Goal: Information Seeking & Learning: Learn about a topic

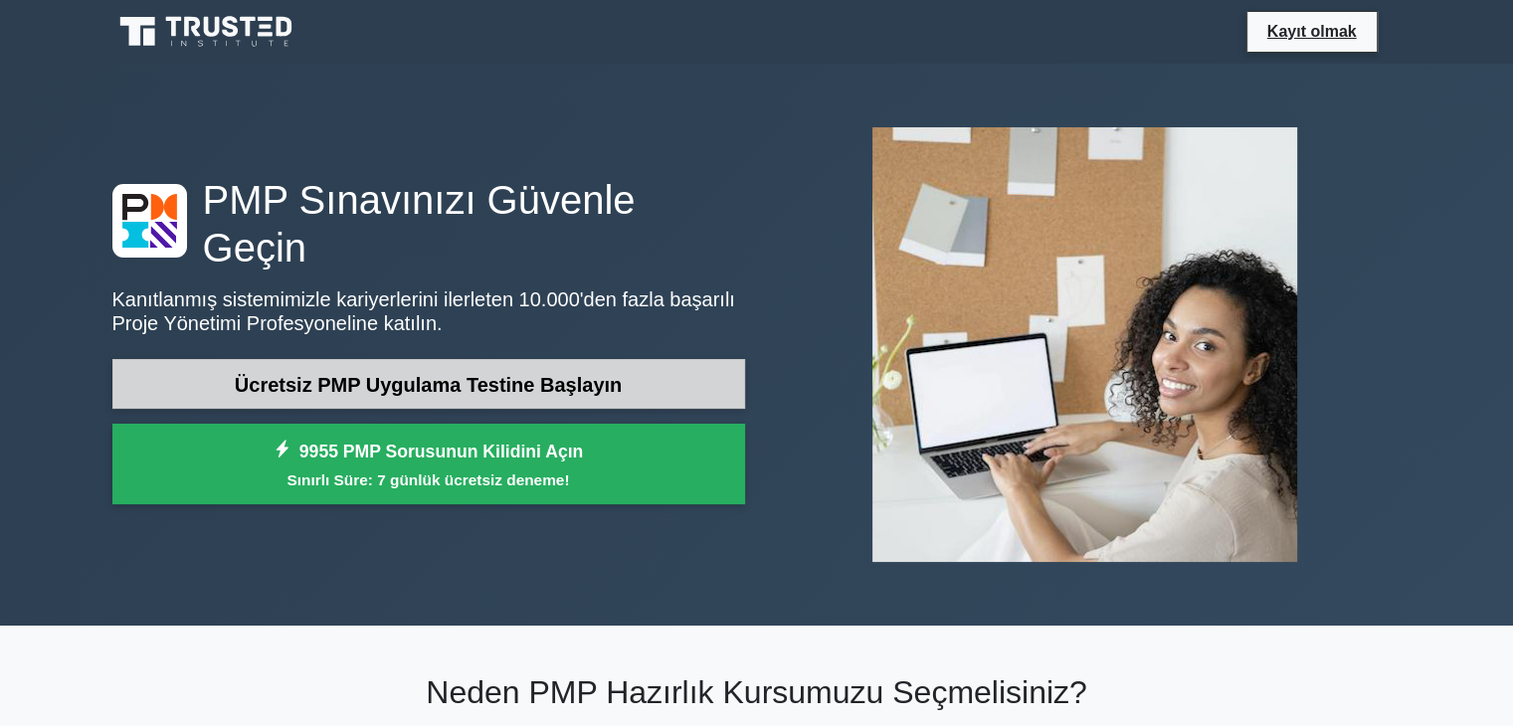
click at [597, 374] on font "Ücretsiz PMP Uygulama Testine Başlayın" at bounding box center [428, 385] width 387 height 22
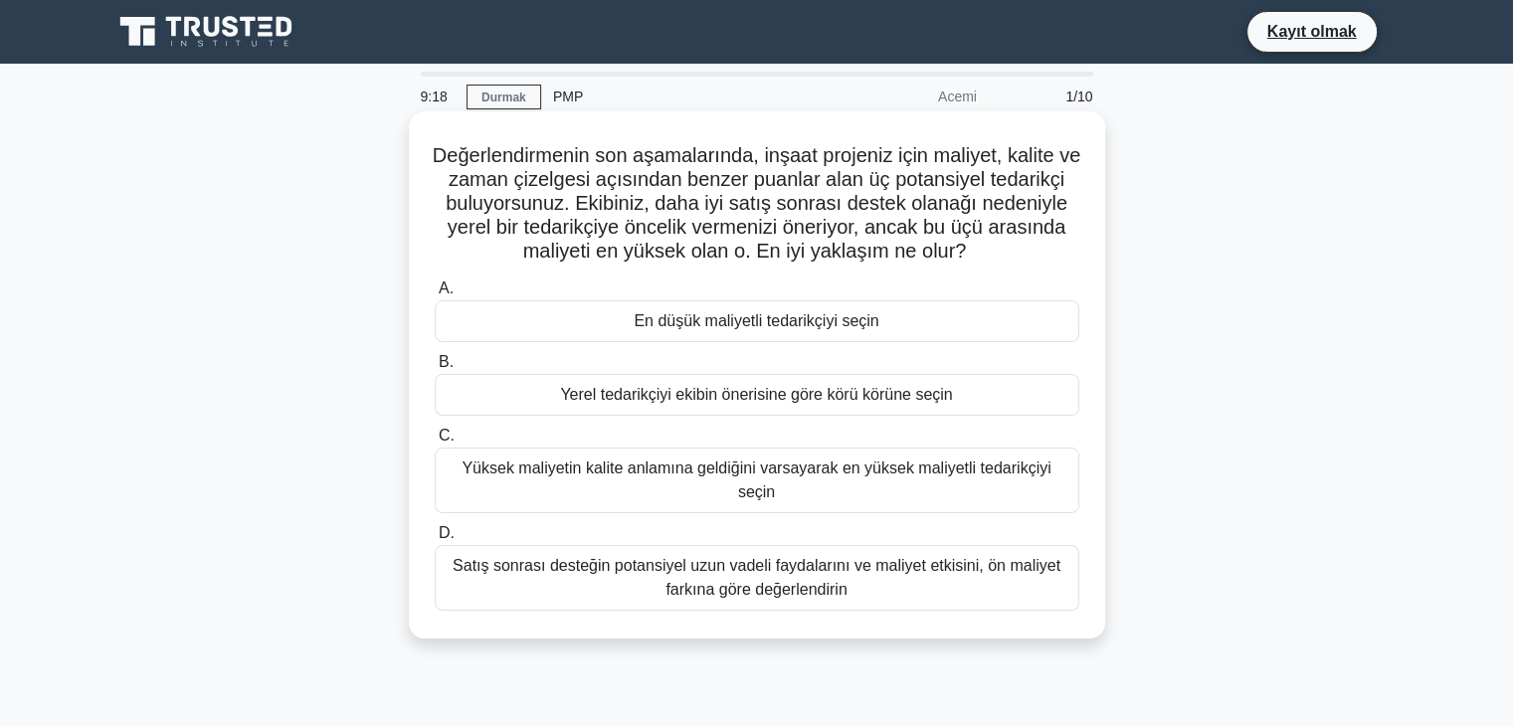
click at [700, 583] on div "Satış sonrası desteğin potansiyel uzun vadeli faydalarını ve maliyet etkisini, …" at bounding box center [757, 578] width 644 height 66
click at [435, 540] on input "D. Satış sonrası desteğin potansiyel uzun vadeli faydalarını ve maliyet etkisin…" at bounding box center [435, 533] width 0 height 13
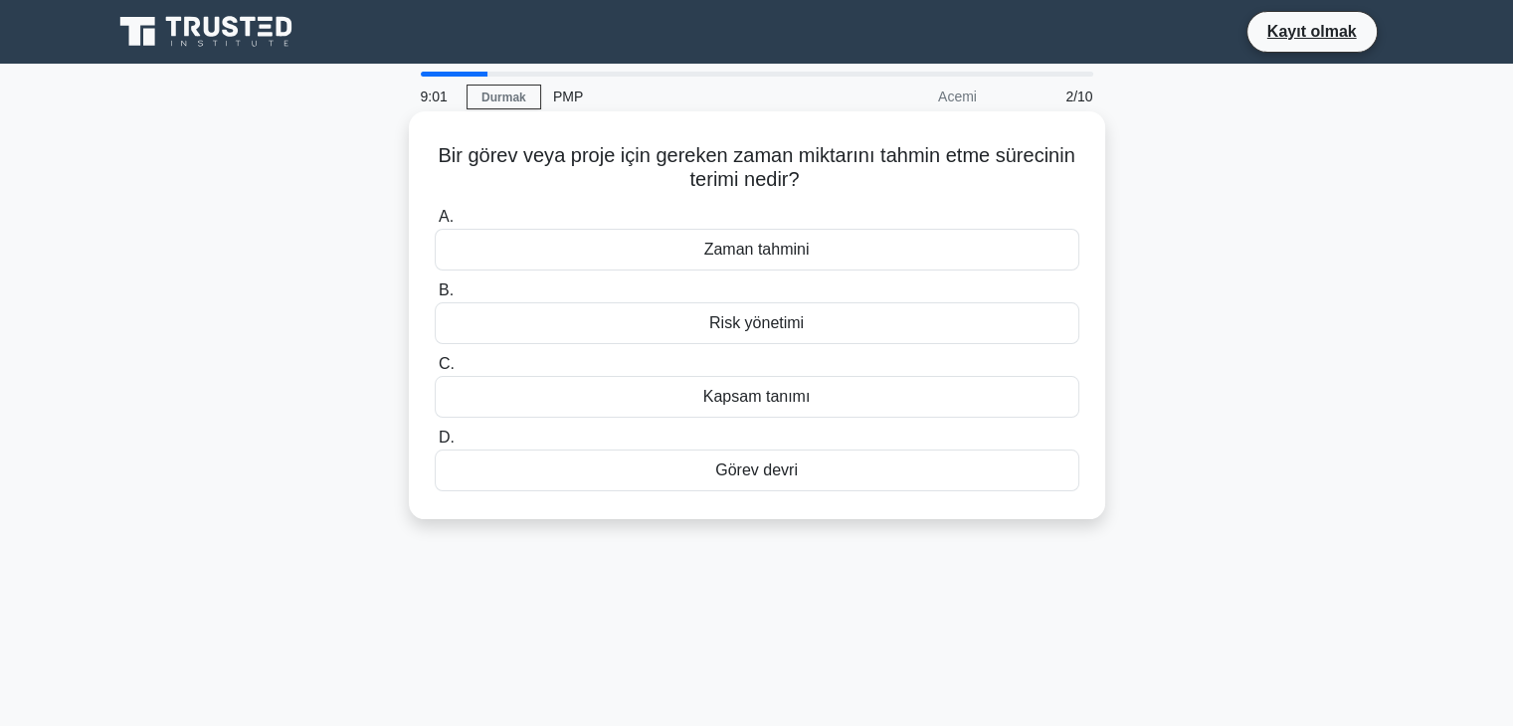
click at [805, 403] on font "Kapsam tanımı" at bounding box center [756, 396] width 107 height 17
click at [435, 371] on input "C. Kapsam tanımı" at bounding box center [435, 364] width 0 height 13
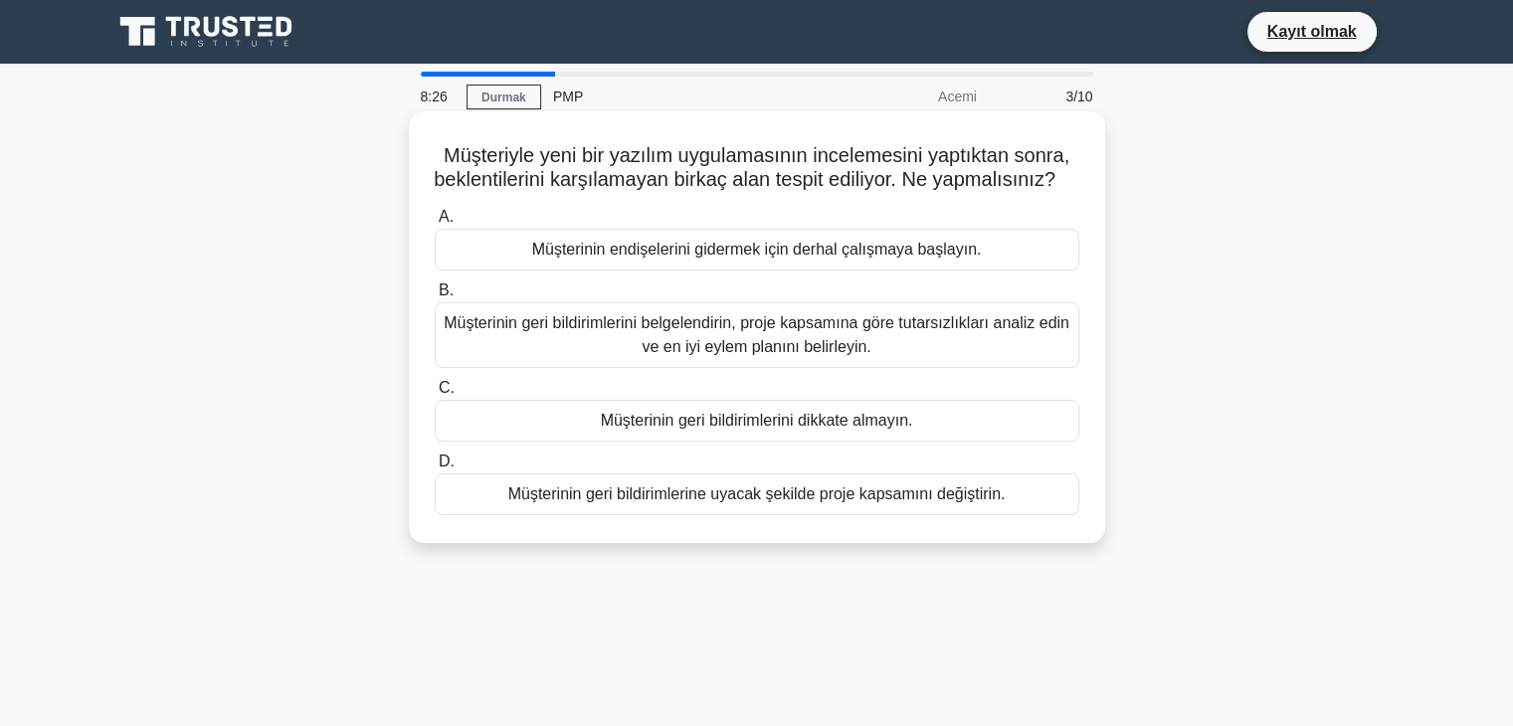
click at [797, 355] on font "Müşterinin geri bildirimlerini belgelendirin, proje kapsamına göre tutarsızlıkl…" at bounding box center [757, 334] width 626 height 41
click at [435, 297] on input "B. Müşterinin geri bildirimlerini belgelendirin, proje kapsamına göre tutarsızl…" at bounding box center [435, 290] width 0 height 13
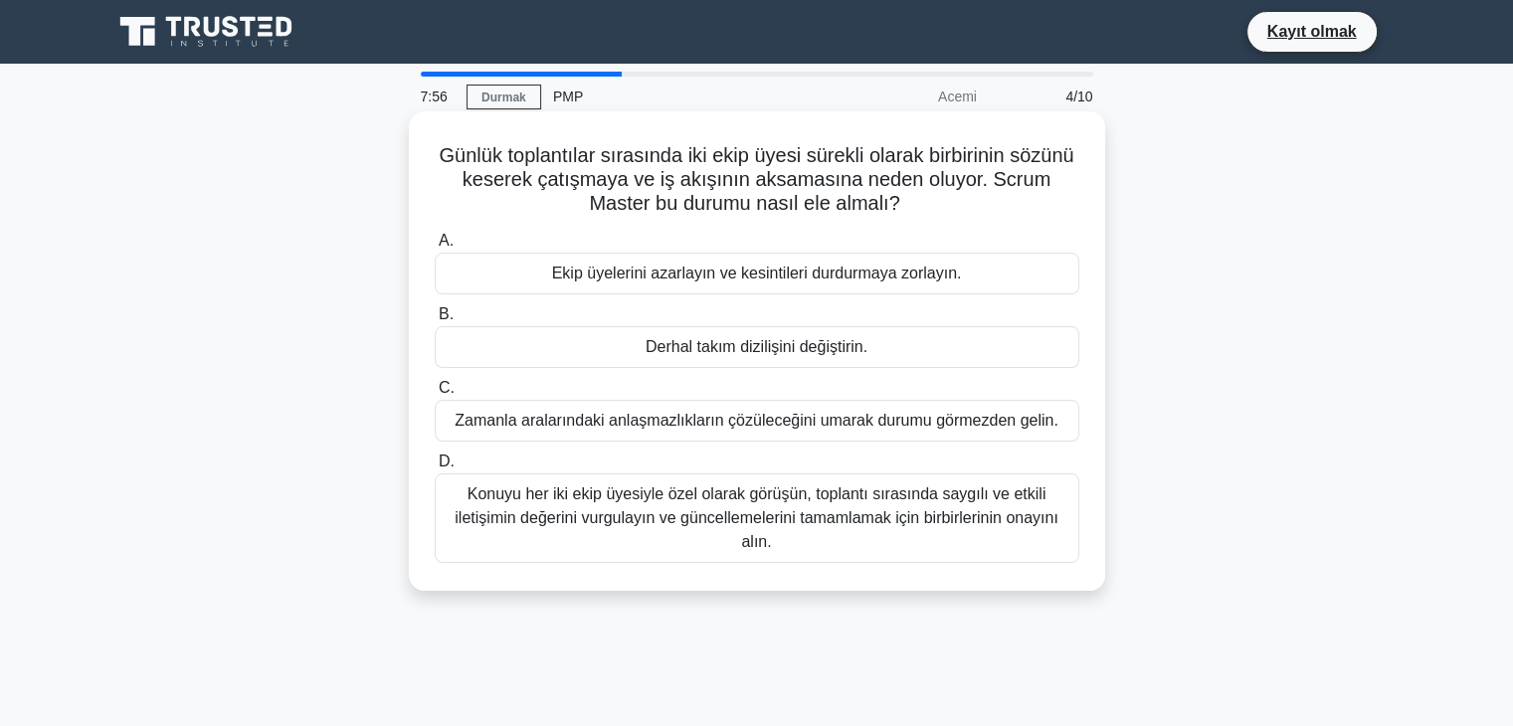
click at [801, 510] on font "Konuyu her iki ekip üyesiyle özel olarak görüşün, toplantı sırasında saygılı ve…" at bounding box center [756, 517] width 604 height 65
click at [435, 468] on input "D. Konuyu her iki ekip üyesiyle özel olarak görüşün, toplantı sırasında saygılı…" at bounding box center [435, 461] width 0 height 13
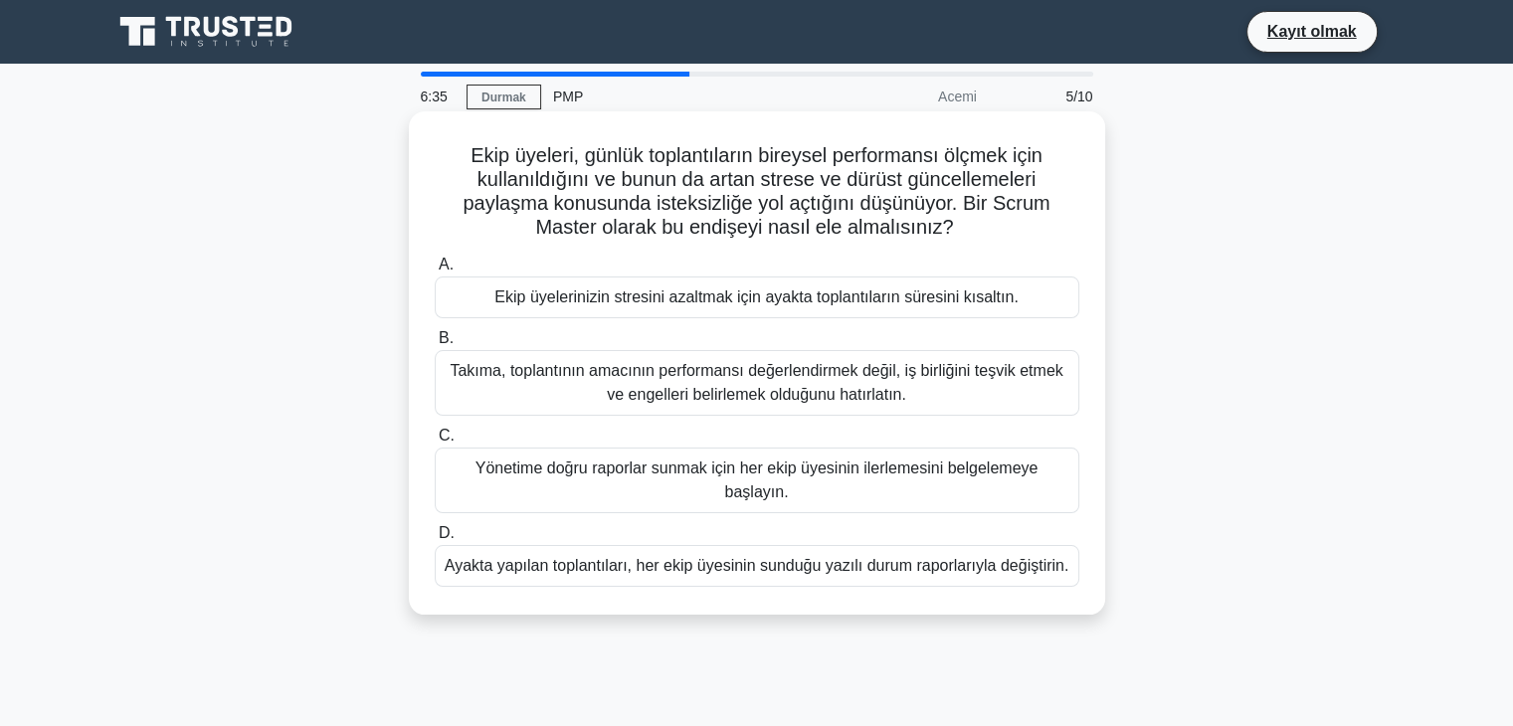
click at [789, 395] on font "Takıma, toplantının amacının performansı değerlendirmek değil, iş birliğini teş…" at bounding box center [756, 382] width 613 height 41
click at [435, 345] on input "B. Takıma, toplantının amacının performansı değerlendirmek değil, iş birliğini …" at bounding box center [435, 338] width 0 height 13
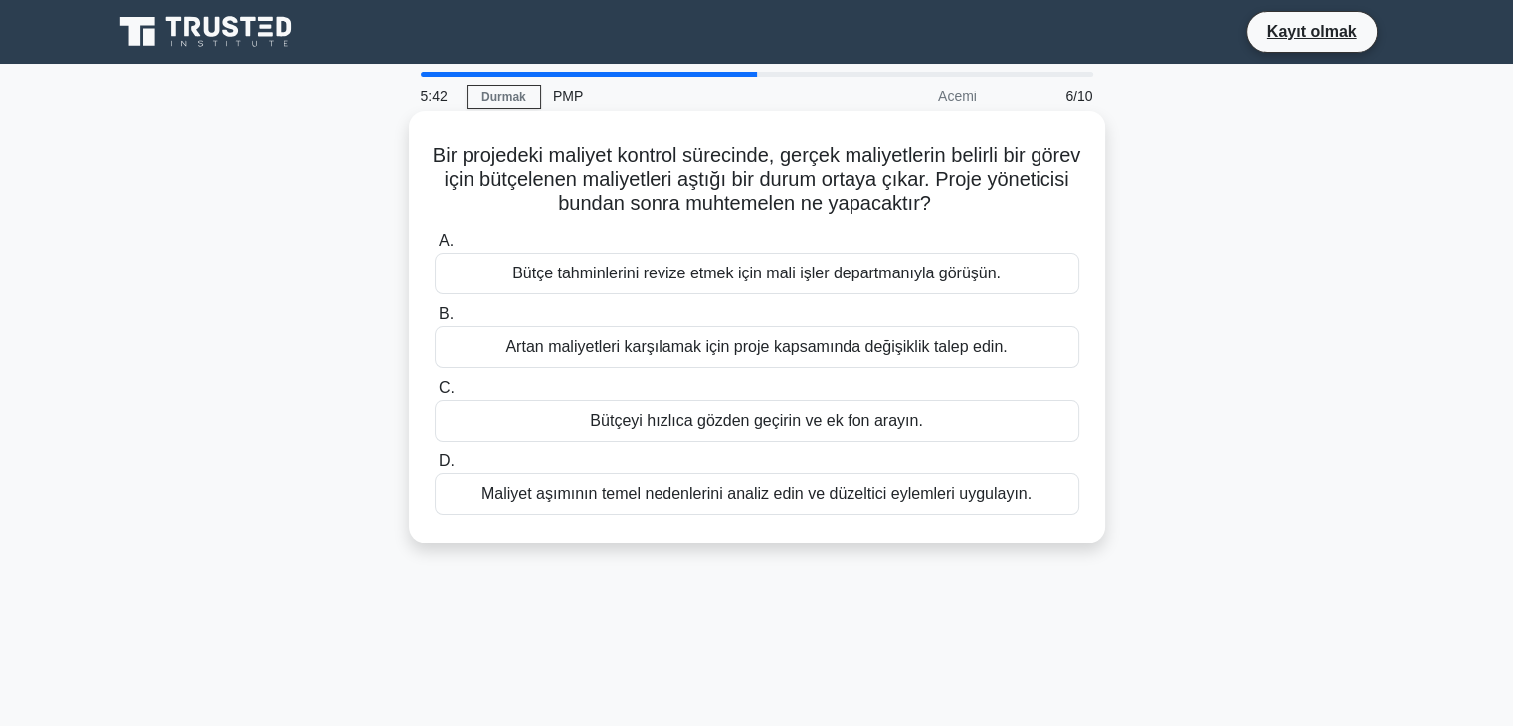
click at [780, 494] on font "Maliyet aşımının temel nedenlerini analiz edin ve düzeltici eylemleri uygulayın." at bounding box center [756, 493] width 550 height 17
click at [435, 468] on input "D. Maliyet aşımının temel nedenlerini analiz edin ve düzeltici eylemleri uygula…" at bounding box center [435, 461] width 0 height 13
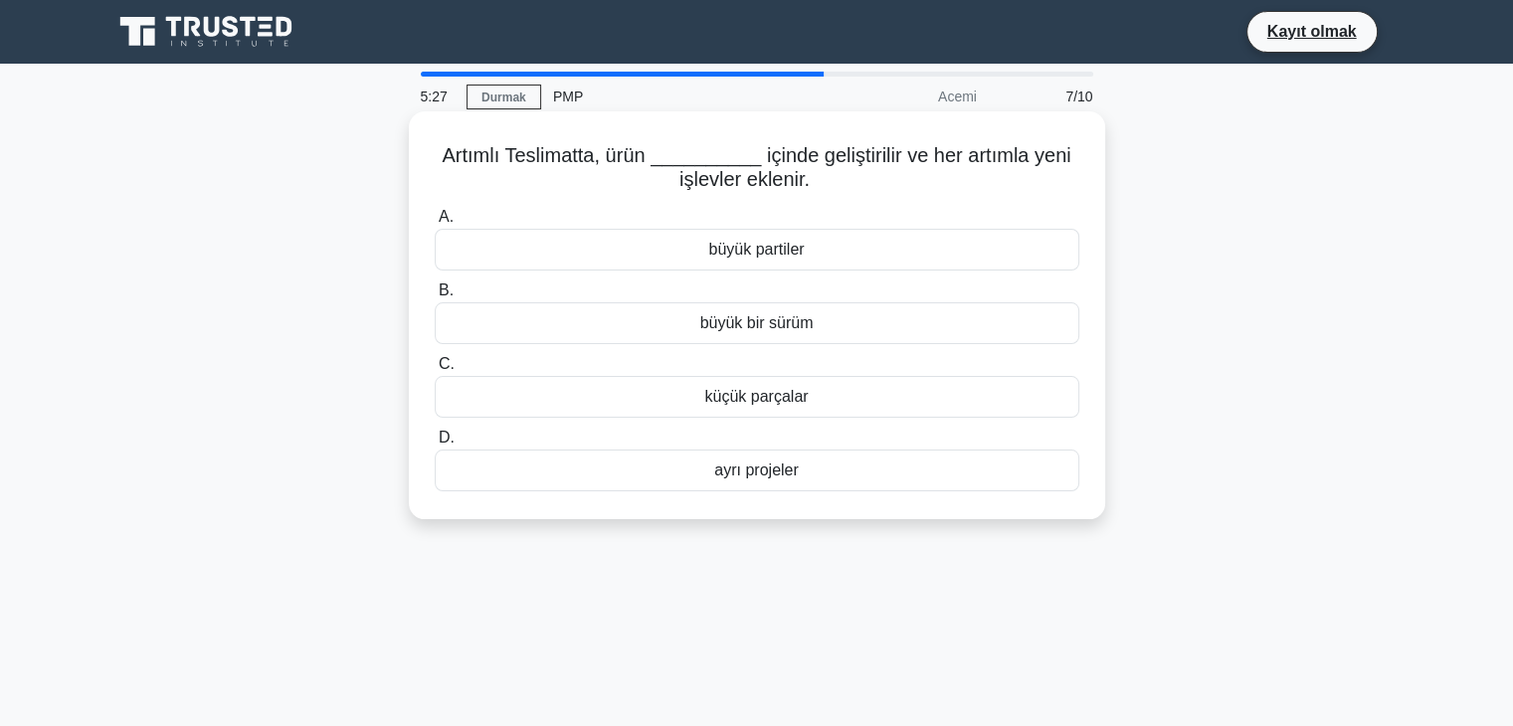
click at [812, 407] on div "küçük parçalar" at bounding box center [757, 397] width 644 height 42
click at [435, 371] on input "C. küçük parçalar" at bounding box center [435, 364] width 0 height 13
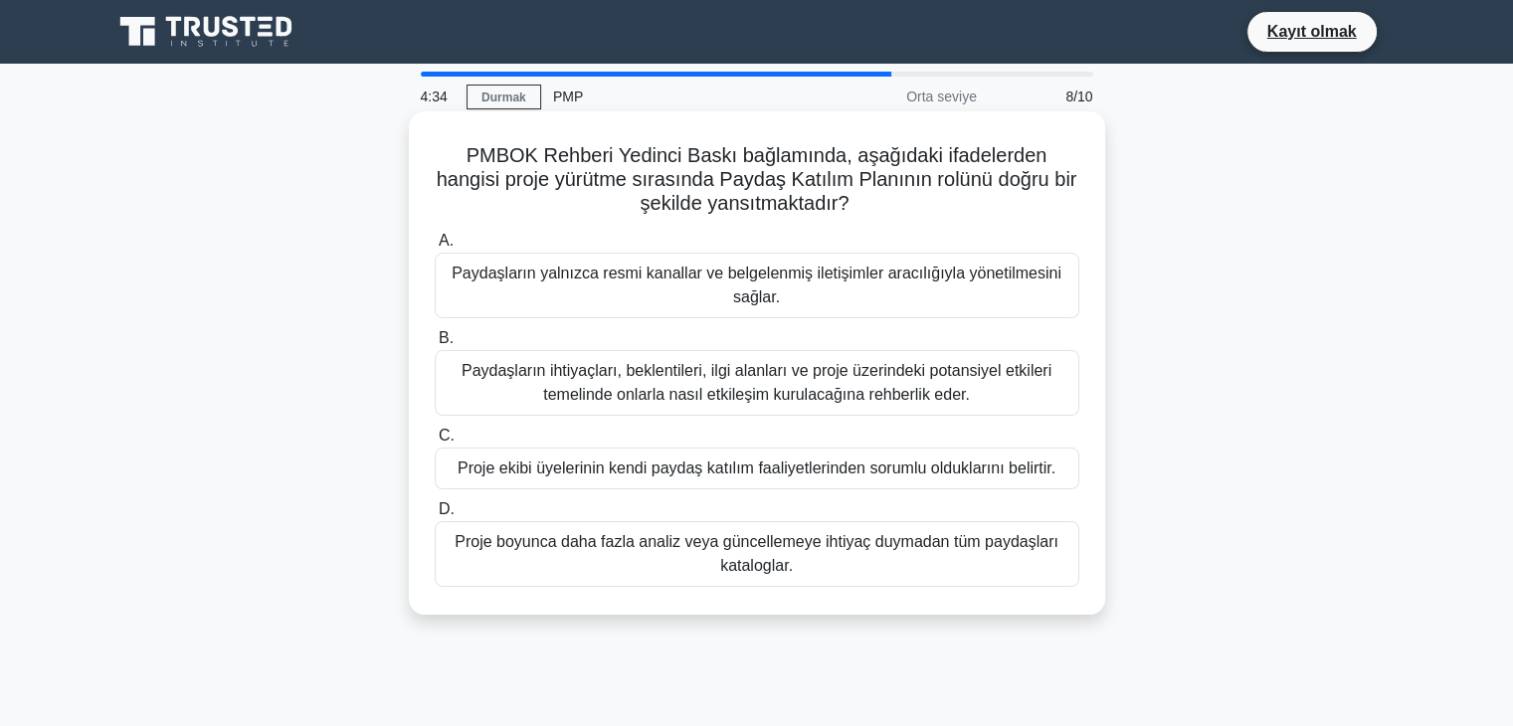
click at [823, 391] on font "Paydaşların ihtiyaçları, beklentileri, ilgi alanları ve proje üzerindeki potans…" at bounding box center [756, 382] width 590 height 41
click at [435, 345] on input "B. Paydaşların ihtiyaçları, beklentileri, ilgi alanları ve proje üzerindeki pot…" at bounding box center [435, 338] width 0 height 13
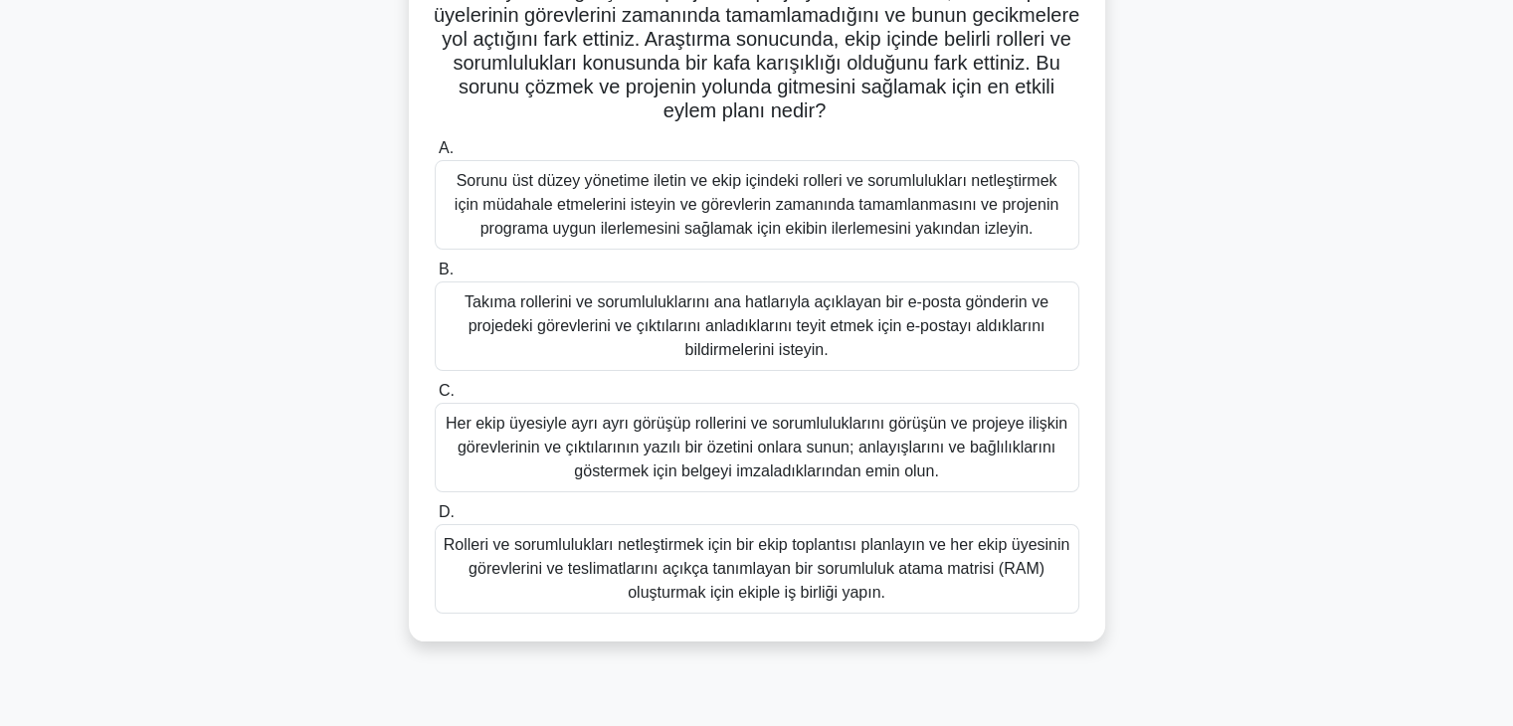
scroll to position [199, 0]
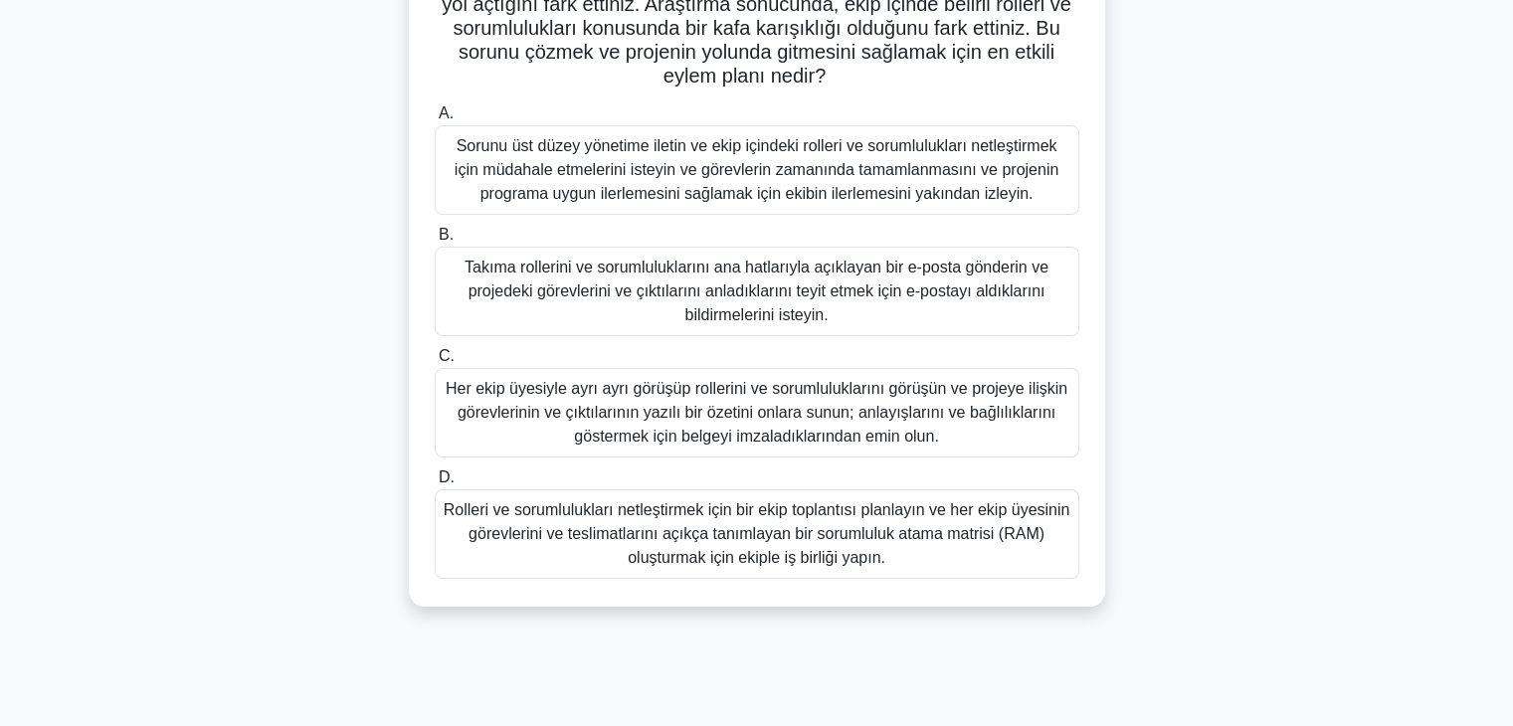
click at [773, 543] on font "Rolleri ve sorumlulukları netleştirmek için bir ekip toplantısı planlayın ve he…" at bounding box center [757, 533] width 627 height 65
click at [435, 484] on input "D. Rolleri ve sorumlulukları netleştirmek için bir ekip toplantısı planlayın ve…" at bounding box center [435, 477] width 0 height 13
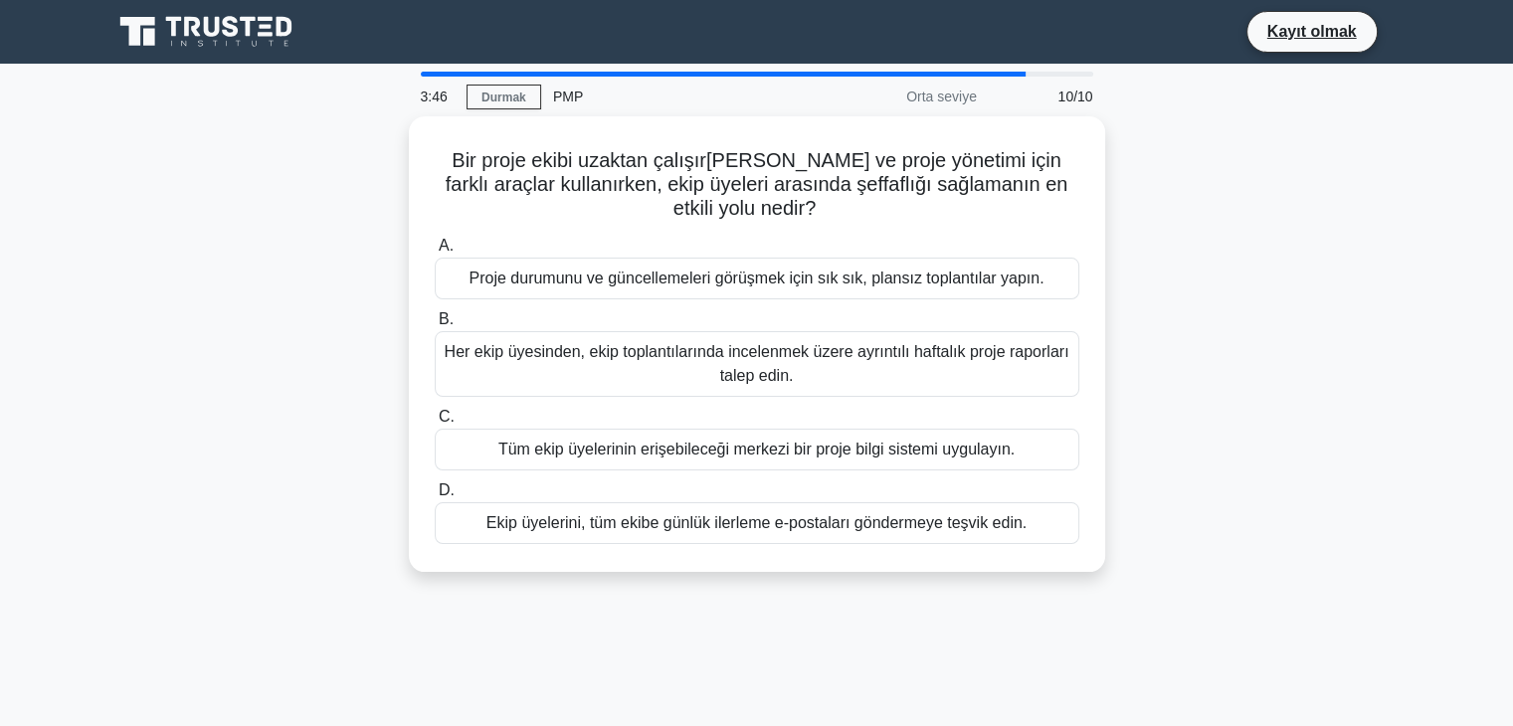
scroll to position [0, 0]
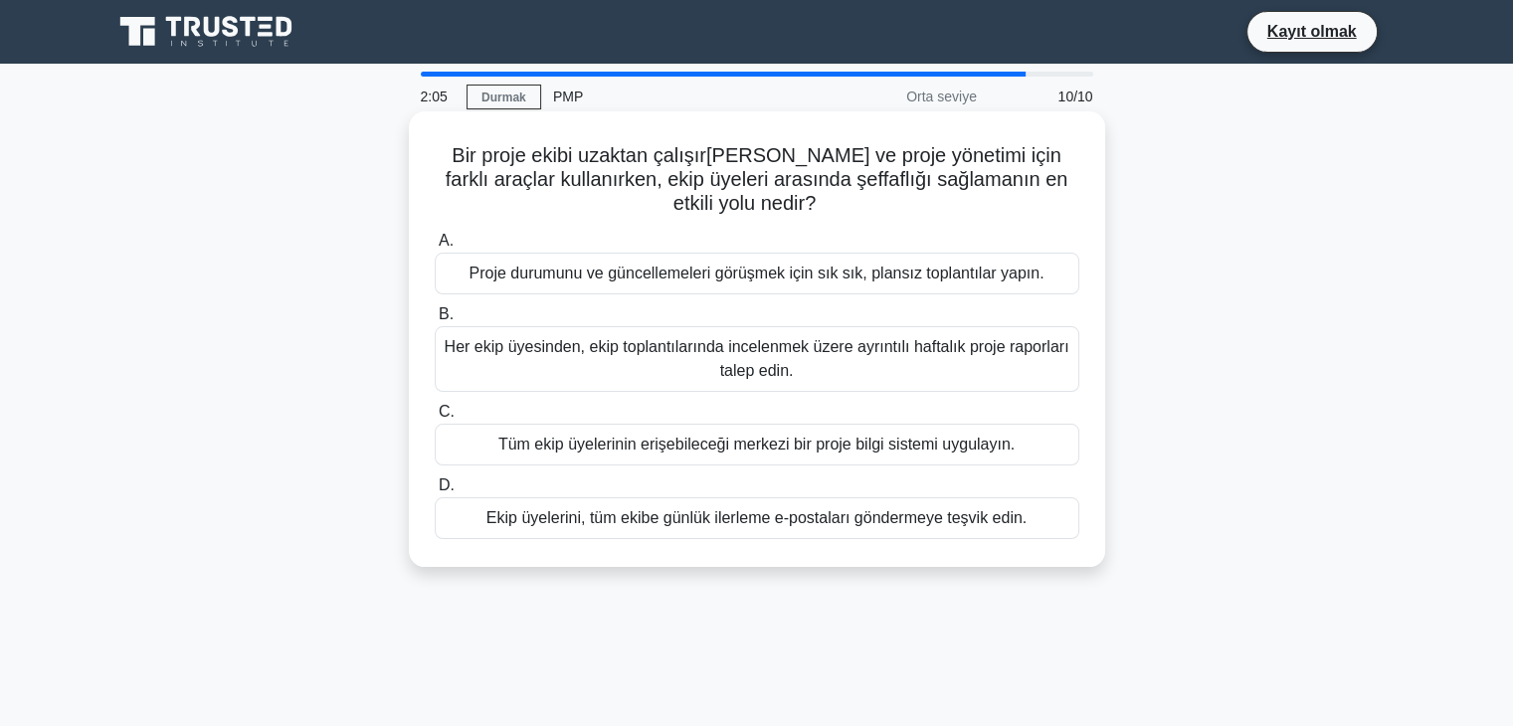
click at [748, 373] on font "Her ekip üyesinden, ekip toplantılarında incelenmek üzere ayrıntılı haftalık pr…" at bounding box center [757, 358] width 625 height 41
click at [435, 321] on input "B. Her ekip üyesinden, ekip toplantılarında incelenmek üzere ayrıntılı haftalık…" at bounding box center [435, 314] width 0 height 13
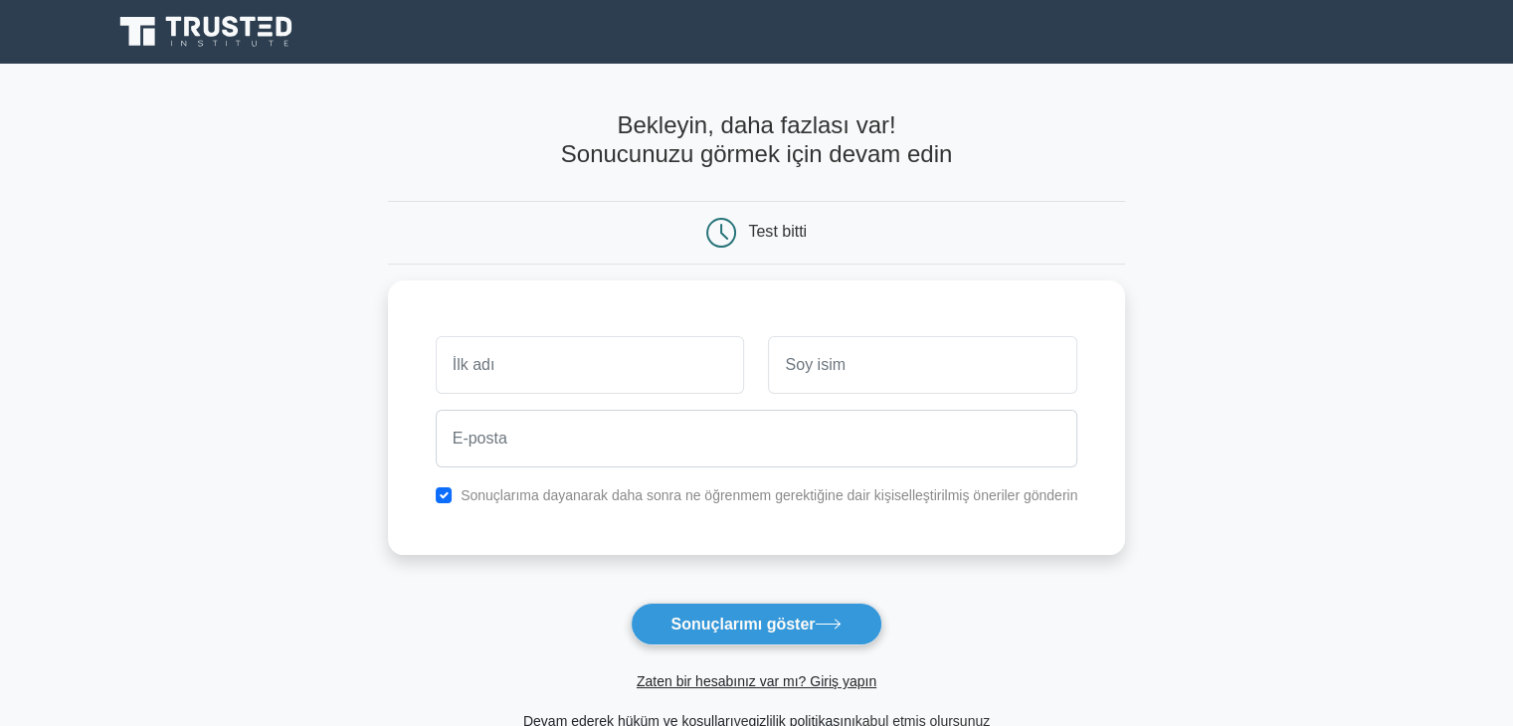
click at [631, 603] on button "Sonuçlarımı göster" at bounding box center [757, 624] width 253 height 43
click at [1028, 586] on form "Bekleyin, daha fazlası var! Sonucunuzu görmek için devam edin Test bitti" at bounding box center [757, 422] width 738 height 622
click at [532, 362] on input "quality" at bounding box center [590, 360] width 309 height 58
type input "Quality"
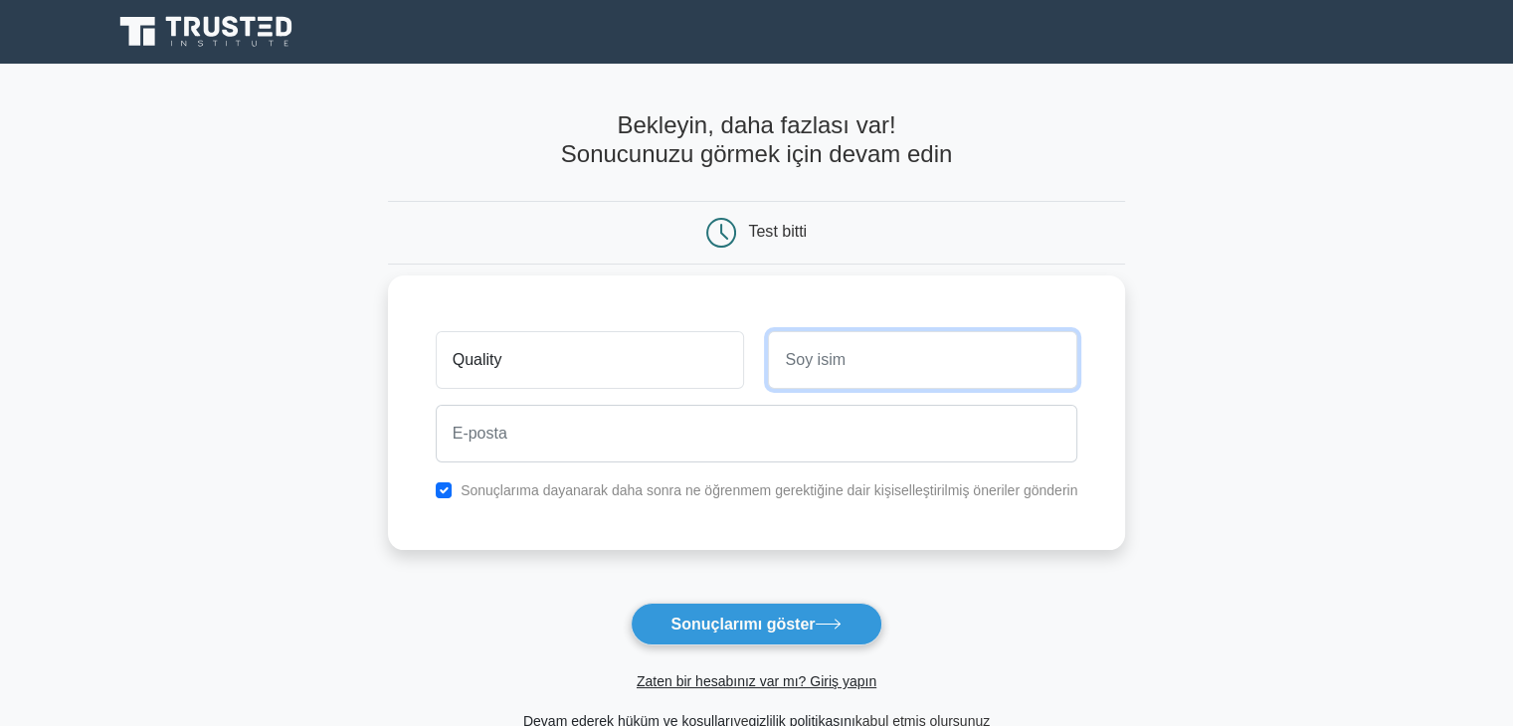
click at [910, 363] on input "text" at bounding box center [922, 360] width 309 height 58
type input "testing"
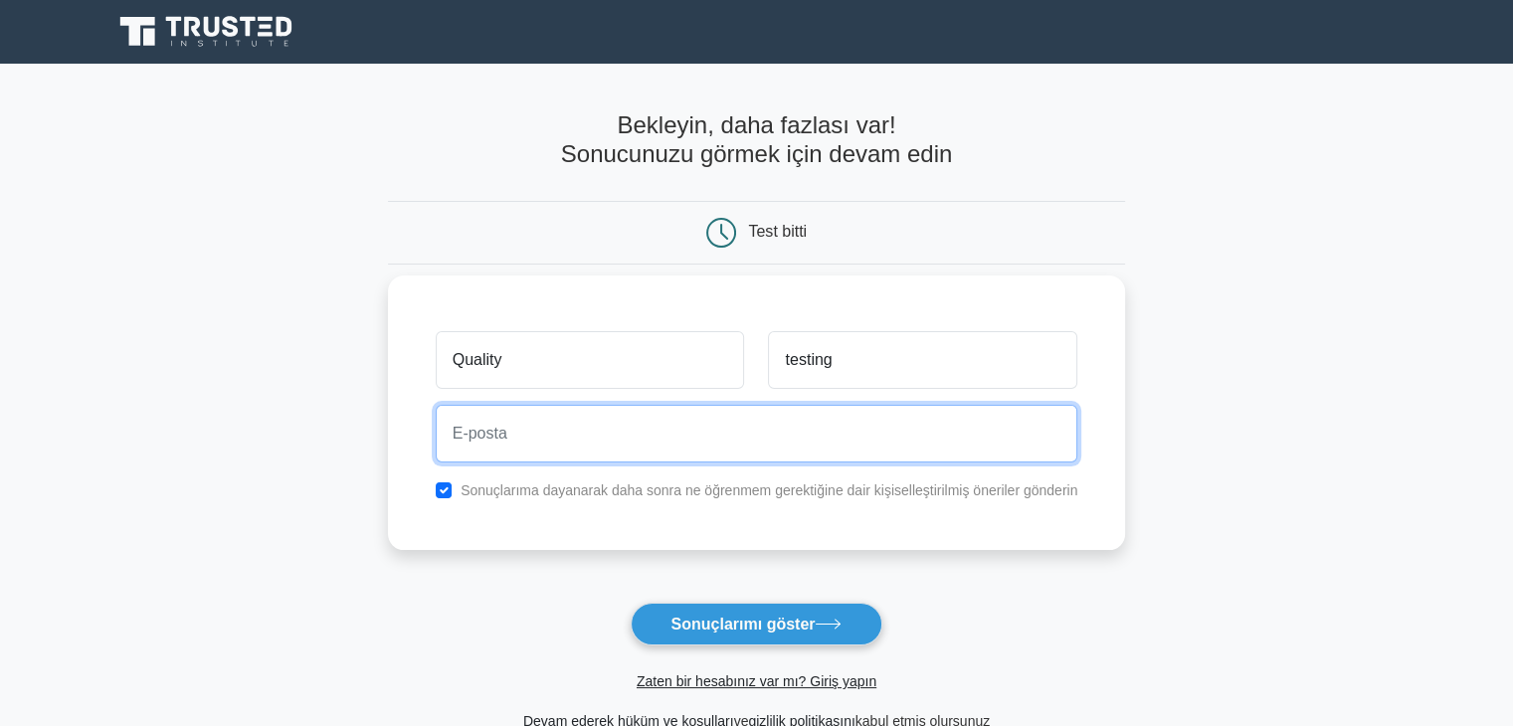
click at [600, 451] on input "email" at bounding box center [757, 434] width 642 height 58
type input "qualitytestingkc@gmail.com"
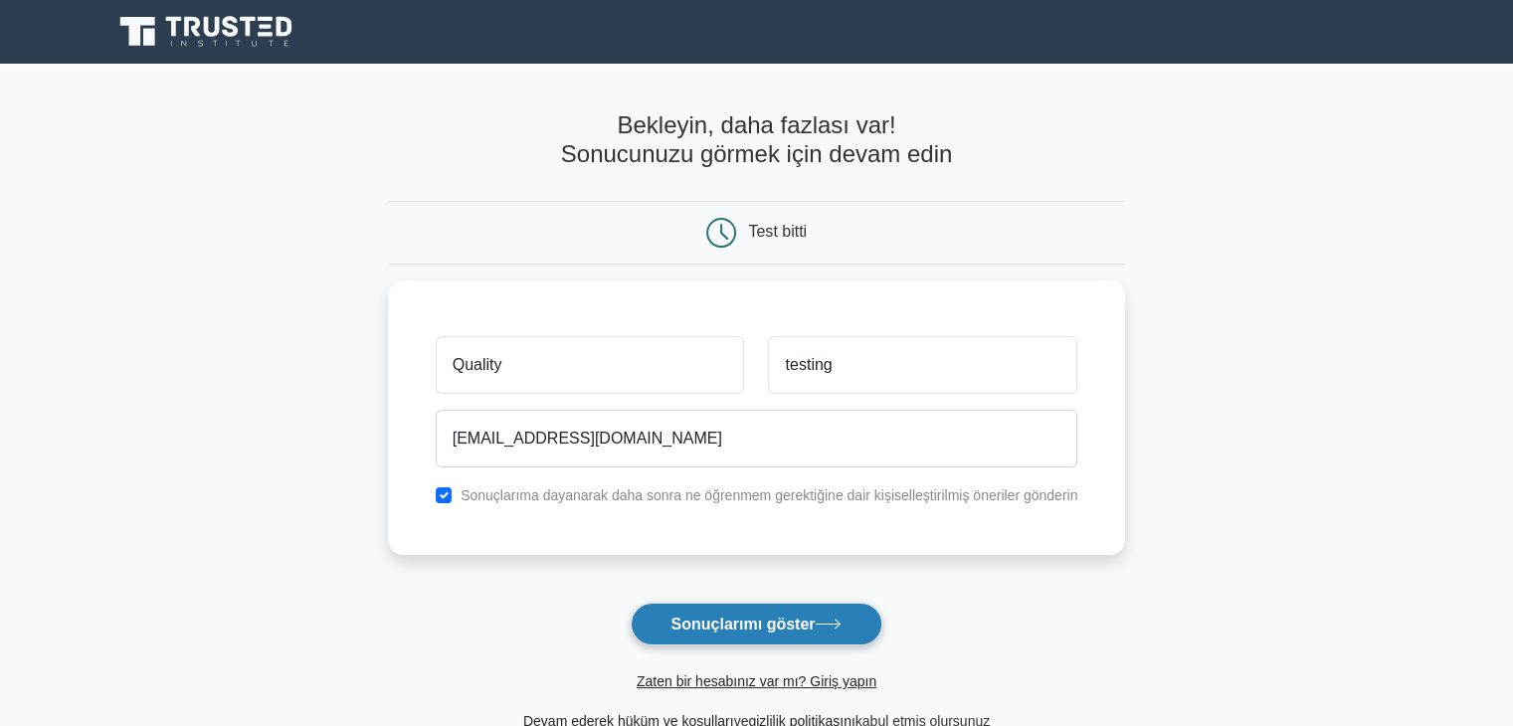
click at [773, 631] on font "Sonuçlarımı göster" at bounding box center [743, 624] width 144 height 17
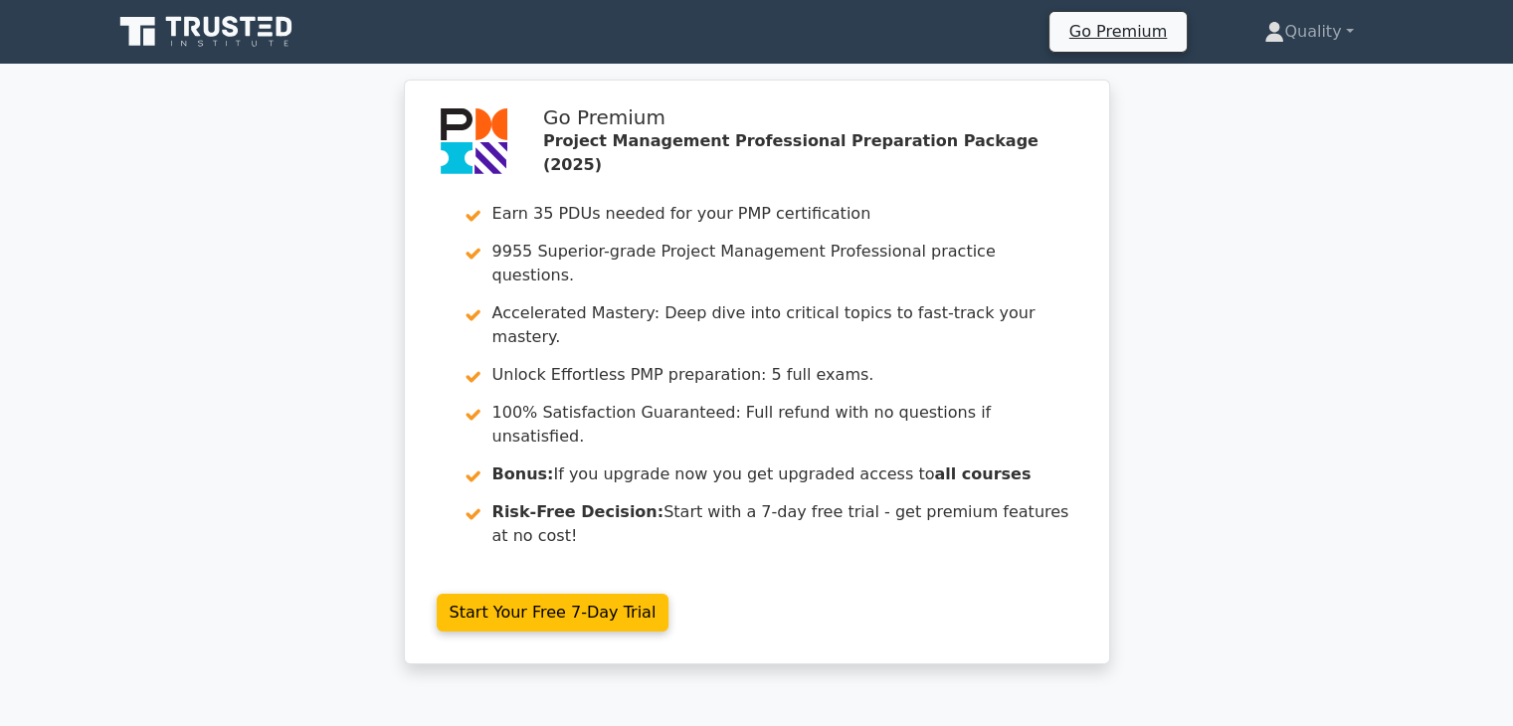
drag, startPoint x: 809, startPoint y: 534, endPoint x: 1261, endPoint y: 457, distance: 458.9
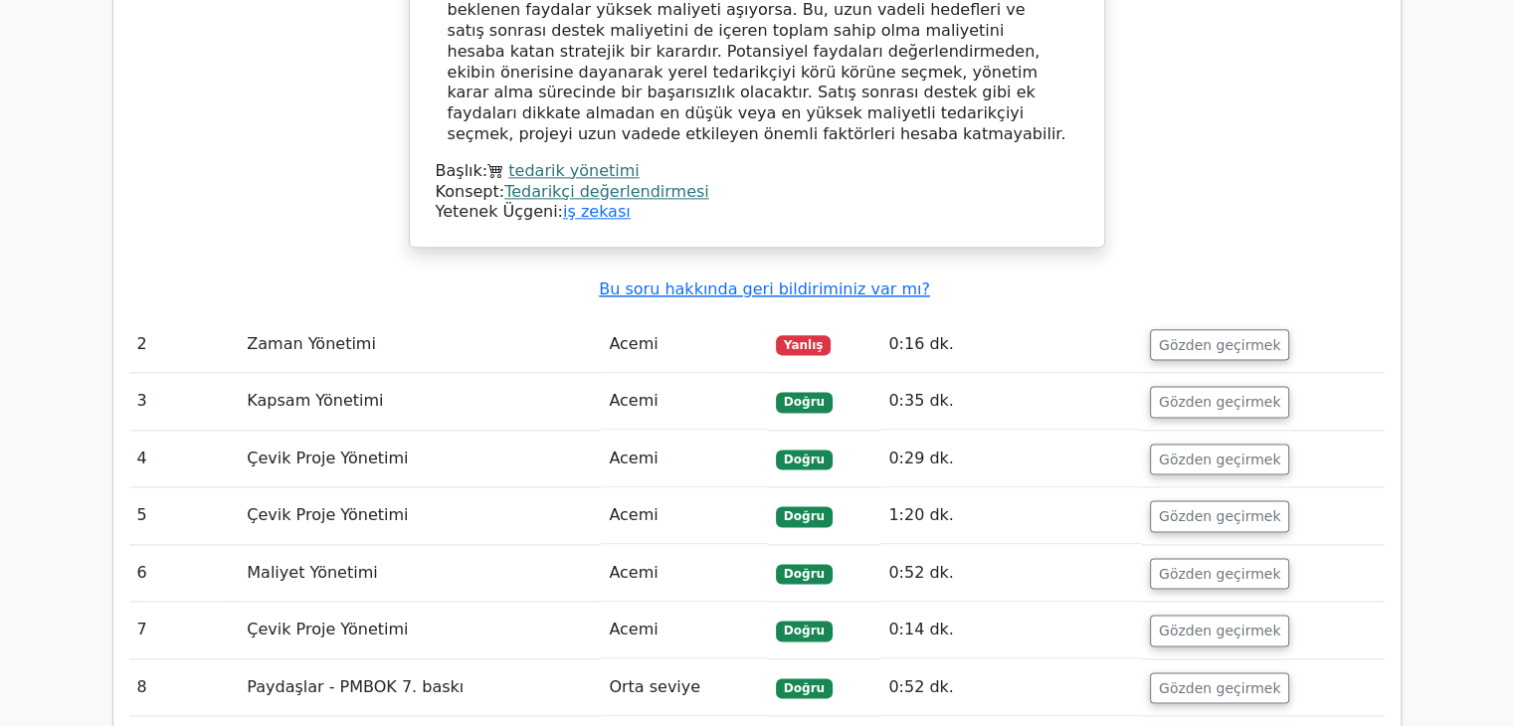
scroll to position [2586, 0]
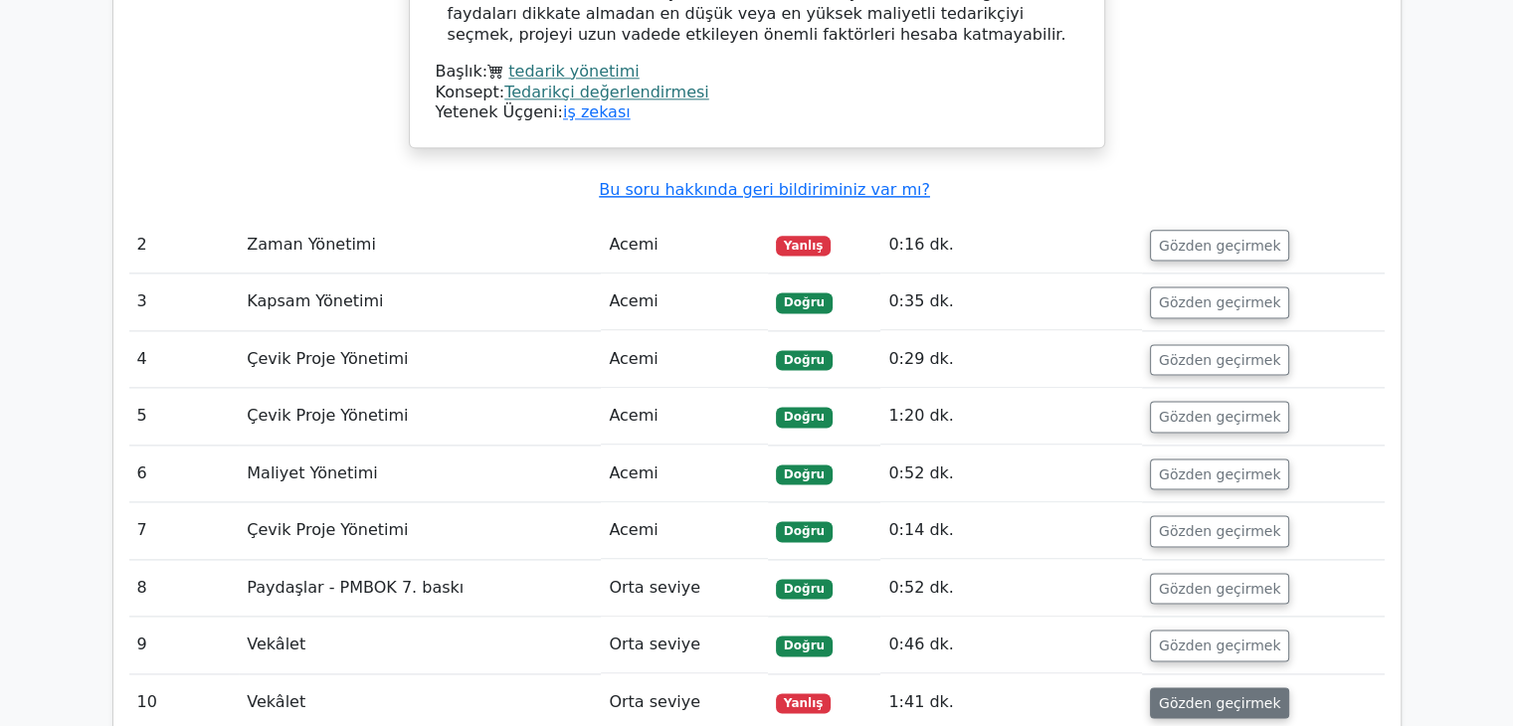
click at [1194, 694] on font "Gözden geçirmek" at bounding box center [1220, 702] width 122 height 16
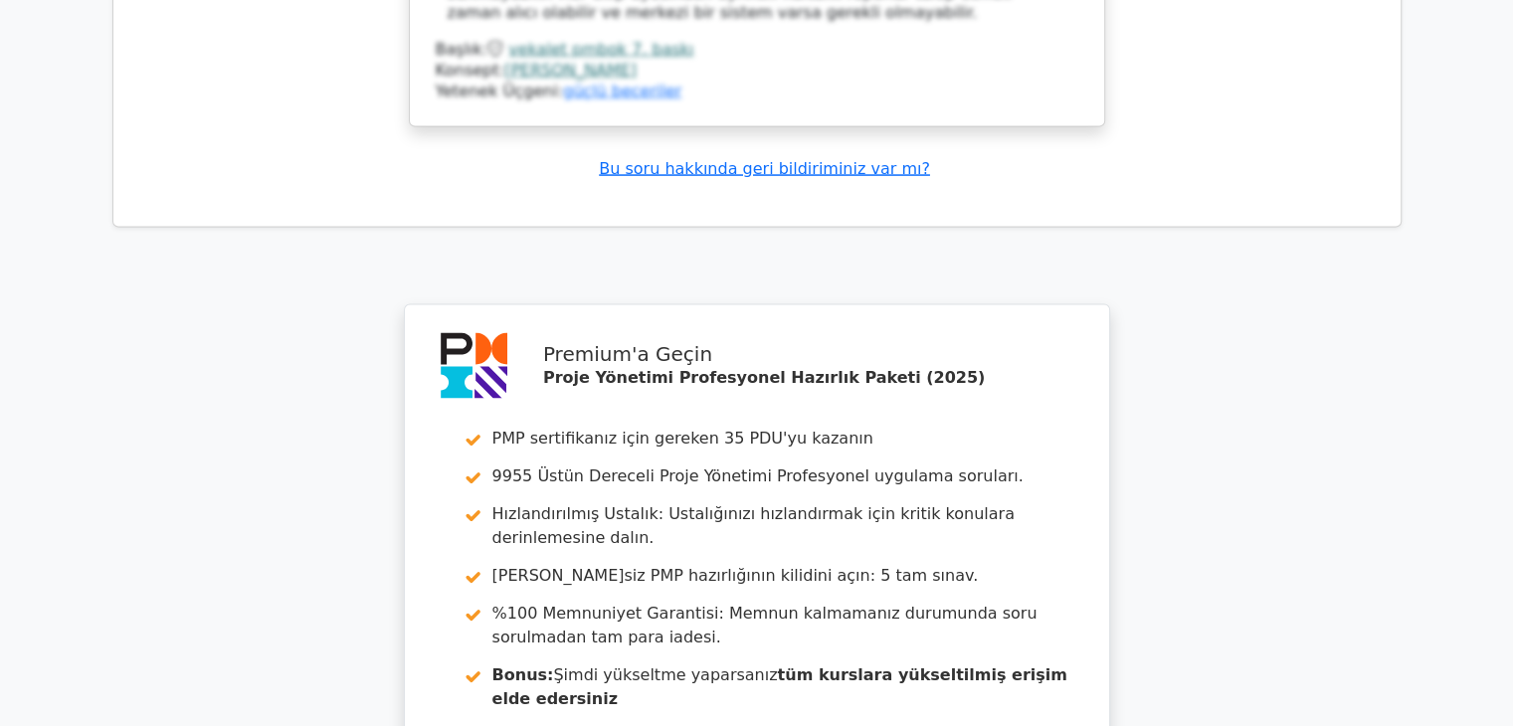
scroll to position [4276, 0]
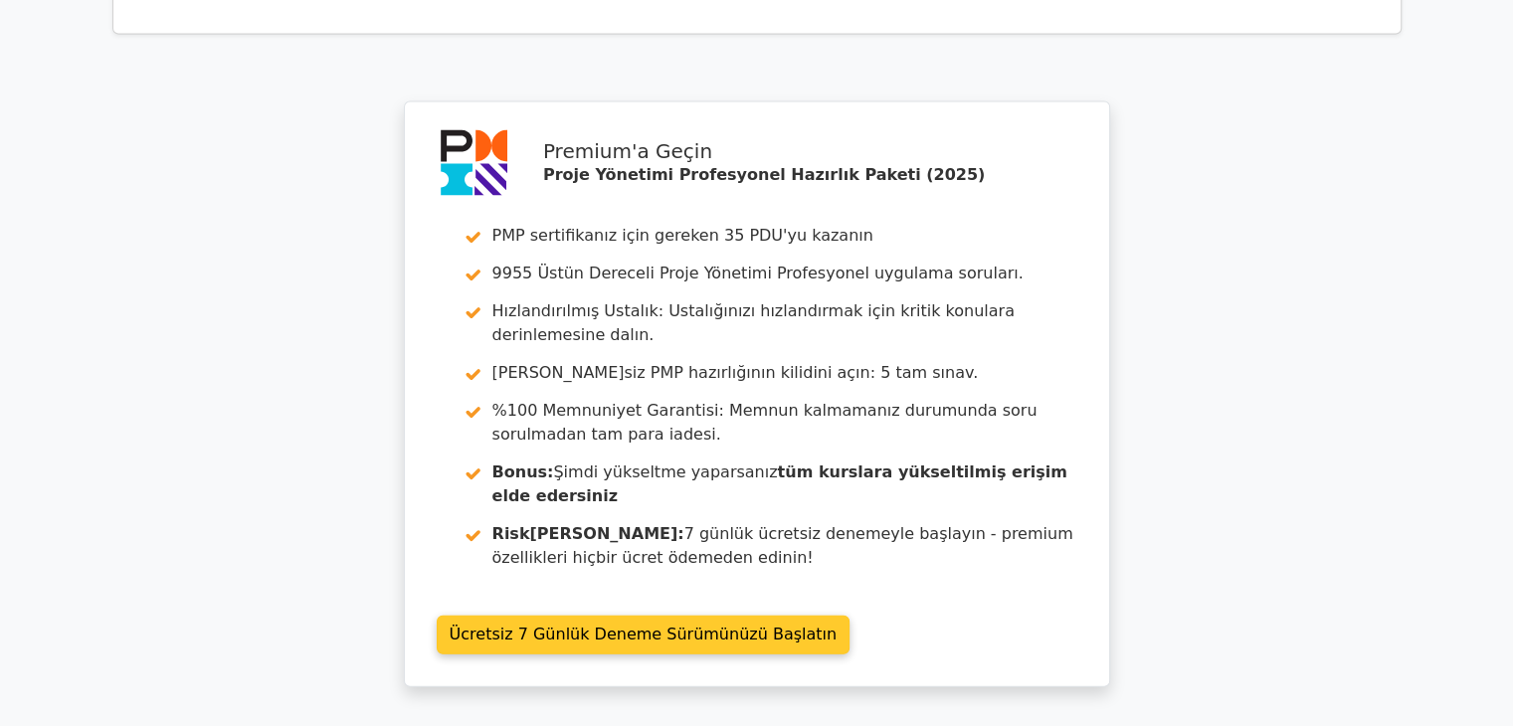
click at [732, 616] on link "Ücretsiz 7 Günlük Deneme Sürümünüzü Başlatın" at bounding box center [644, 635] width 414 height 39
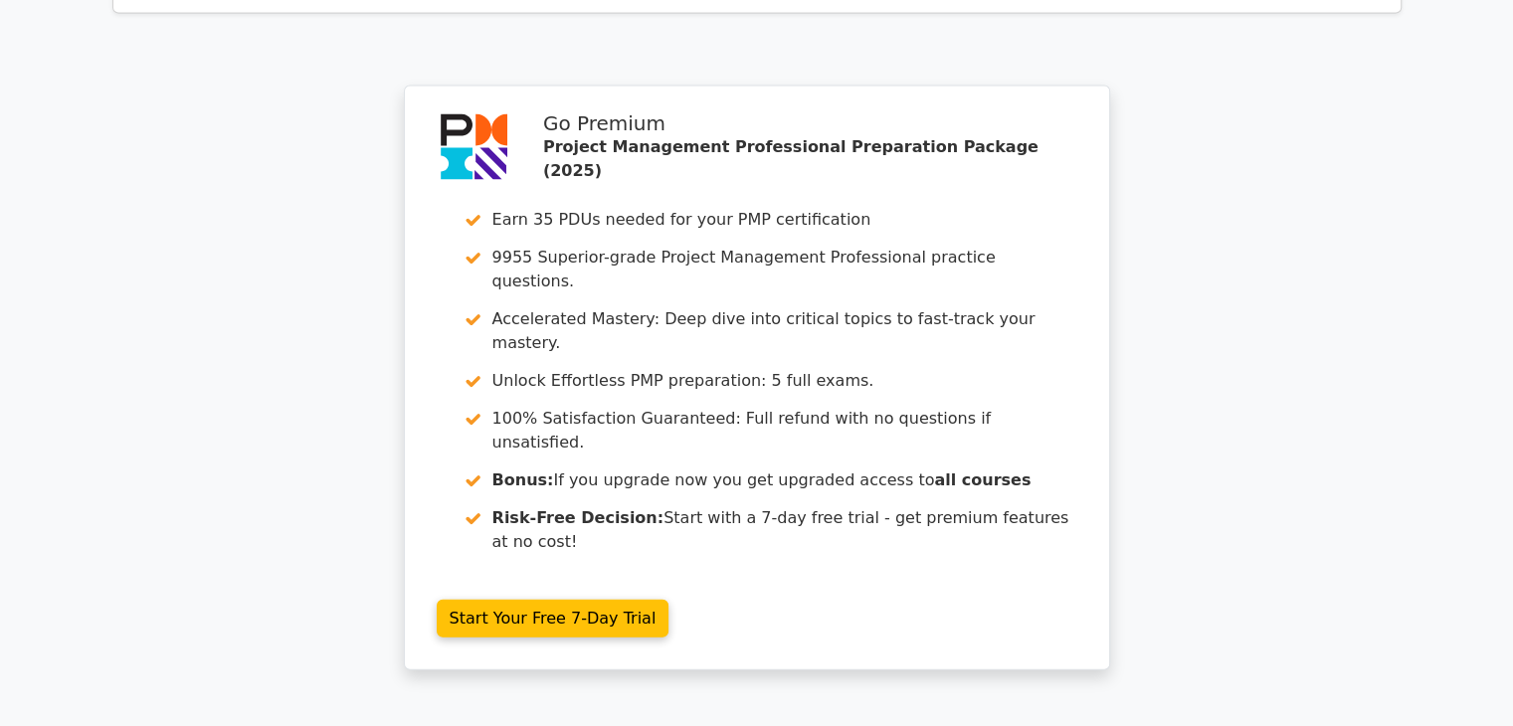
scroll to position [4177, 0]
